Goal: Navigation & Orientation: Find specific page/section

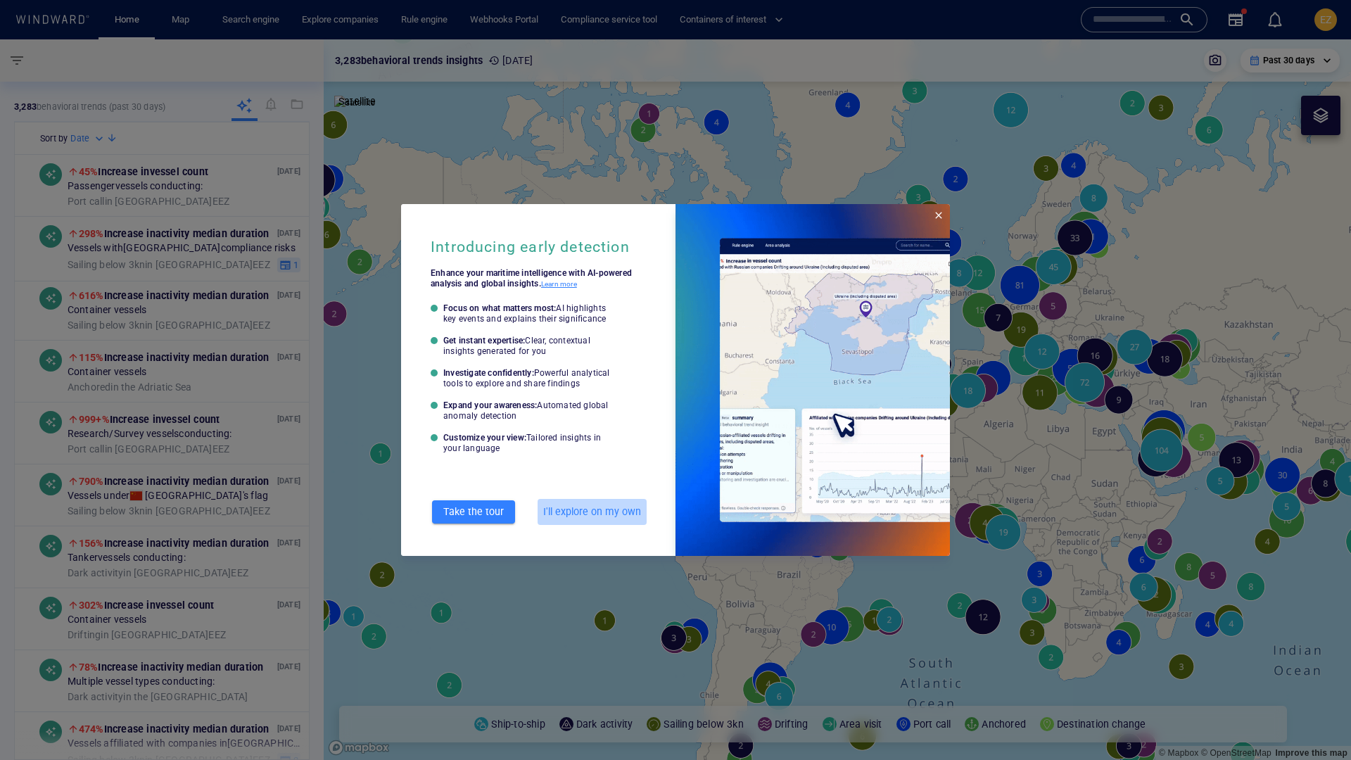
click at [618, 515] on span "I'll explore on my own" at bounding box center [592, 512] width 98 height 18
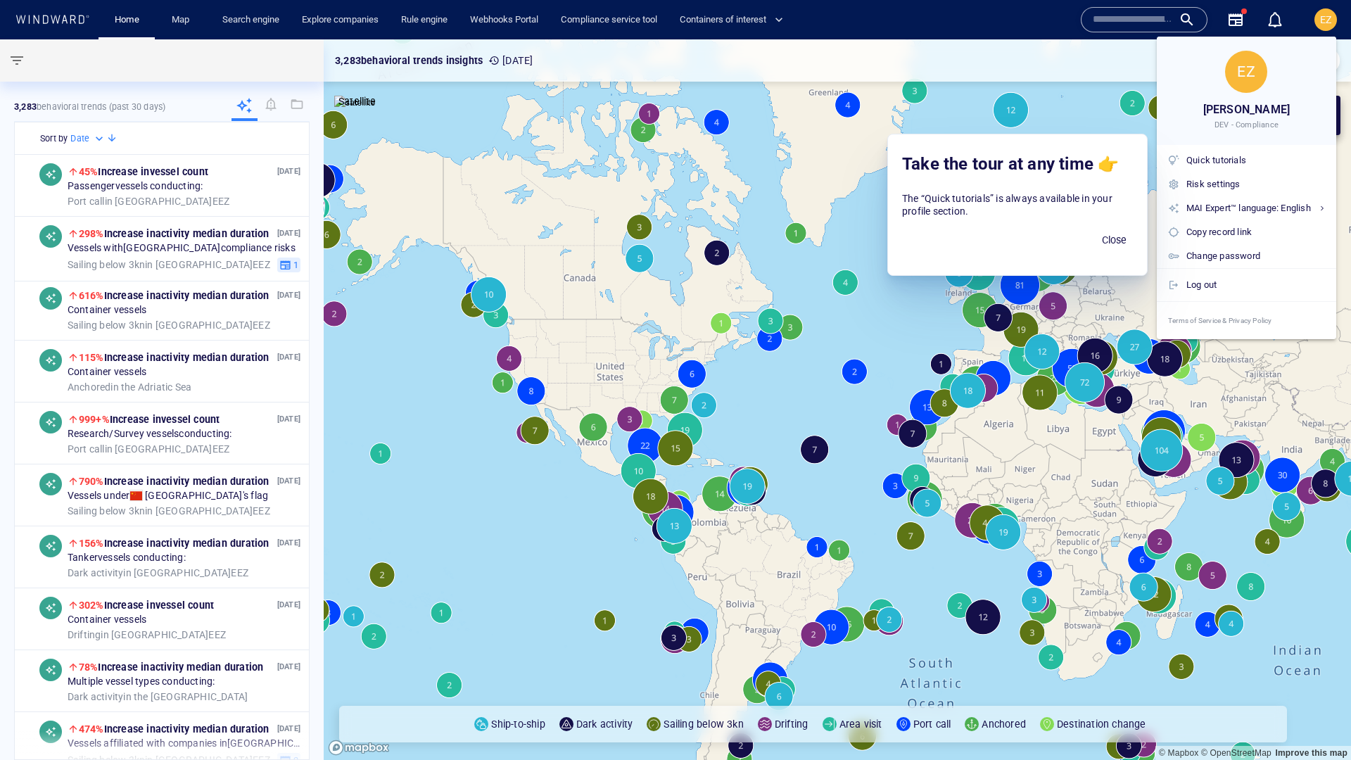
click at [1110, 241] on span "Close" at bounding box center [1114, 240] width 34 height 18
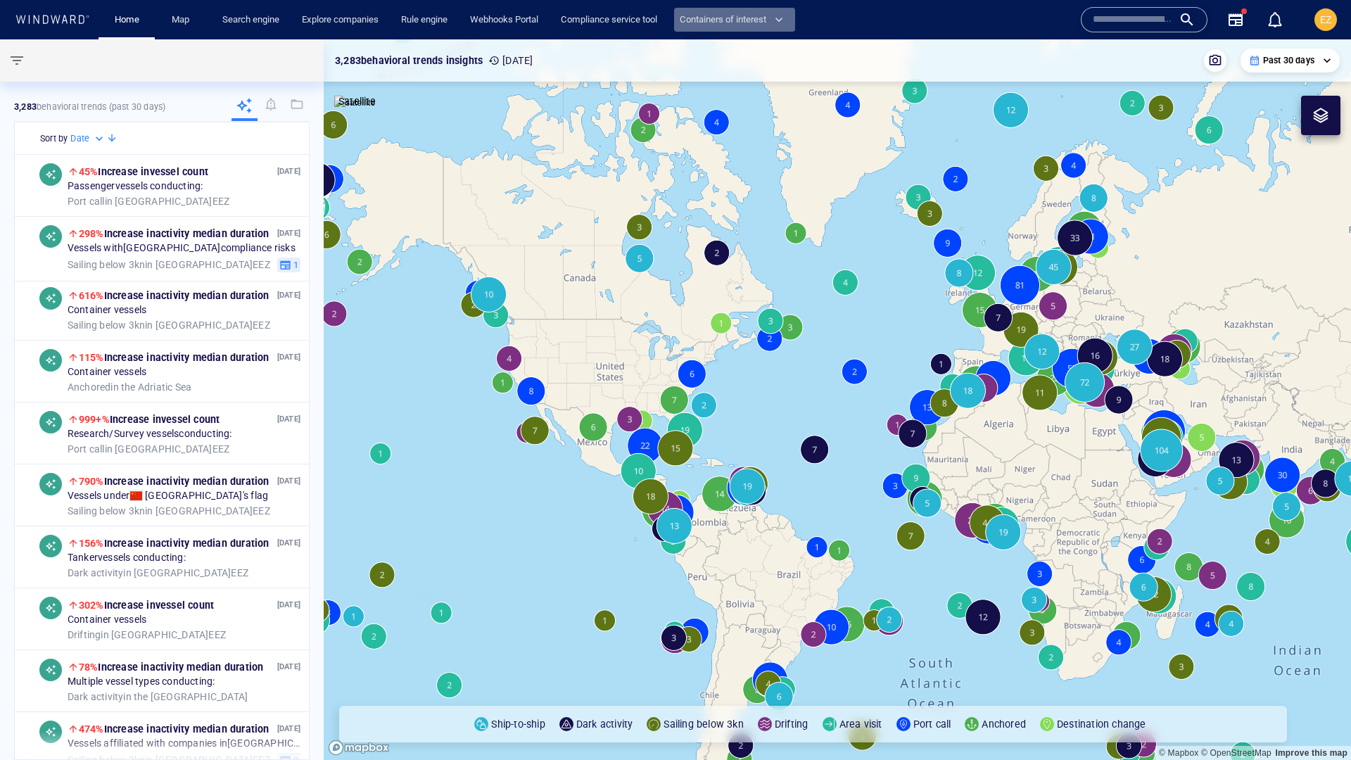
click at [786, 17] on span "button" at bounding box center [779, 20] width 14 height 14
click at [764, 20] on div at bounding box center [675, 380] width 1351 height 760
click at [617, 22] on link "Compliance service tool" at bounding box center [609, 20] width 108 height 25
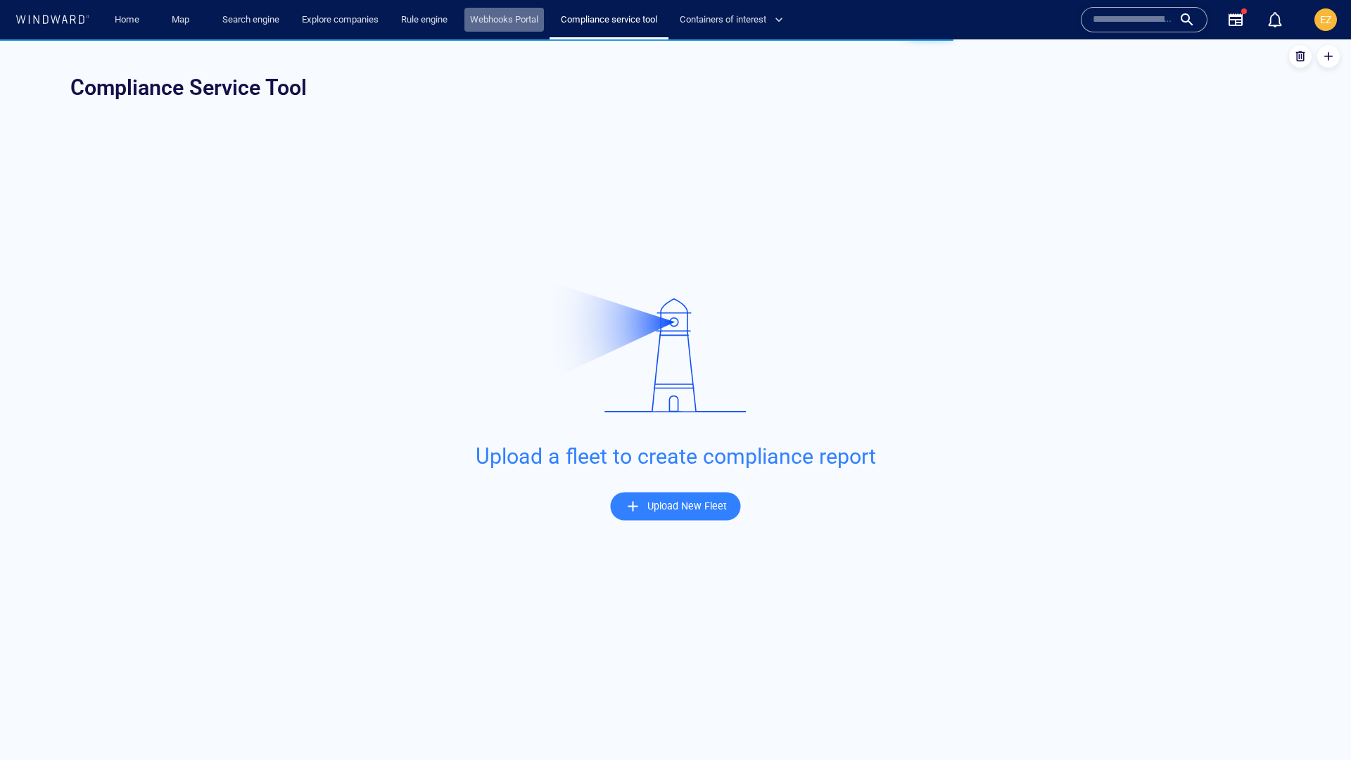
click at [535, 23] on link "Webhooks Portal" at bounding box center [504, 20] width 80 height 25
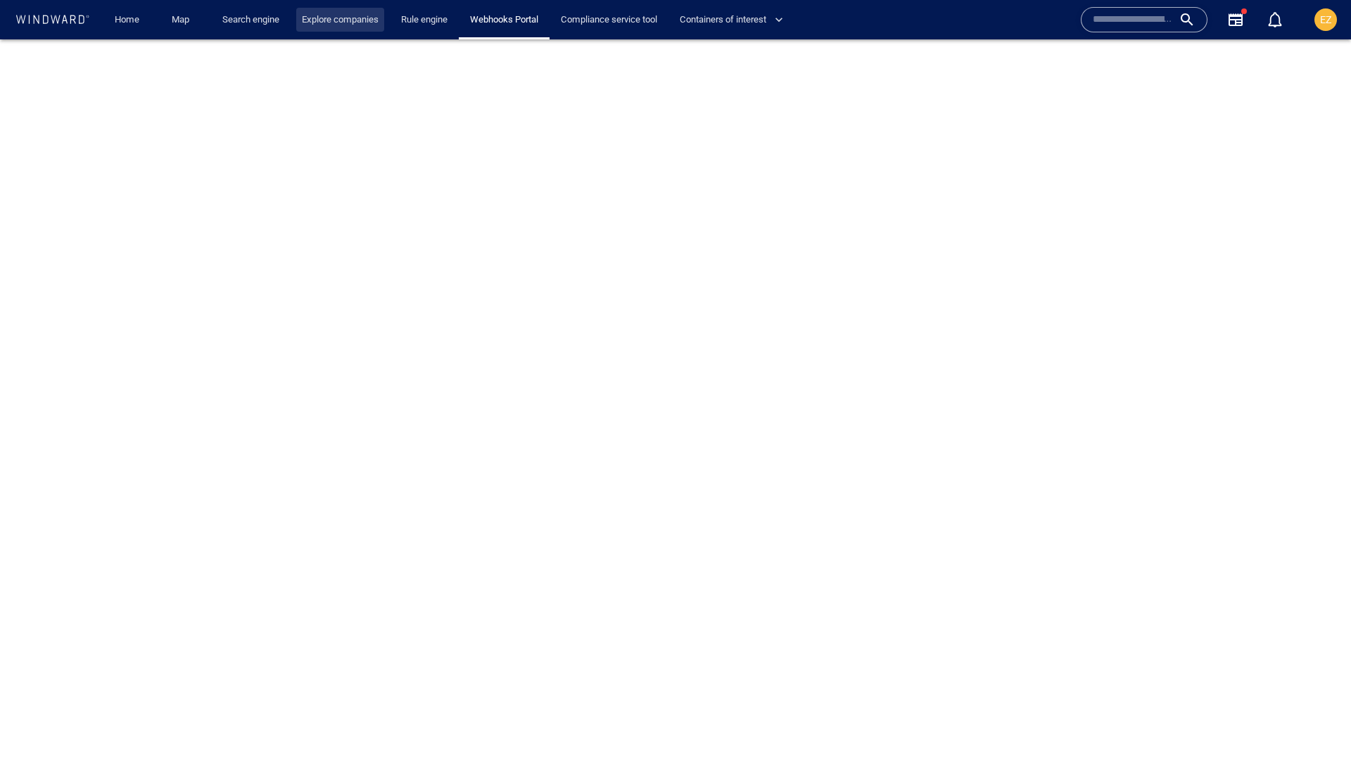
click at [340, 23] on link "Explore companies" at bounding box center [340, 20] width 88 height 25
